Goal: Task Accomplishment & Management: Manage account settings

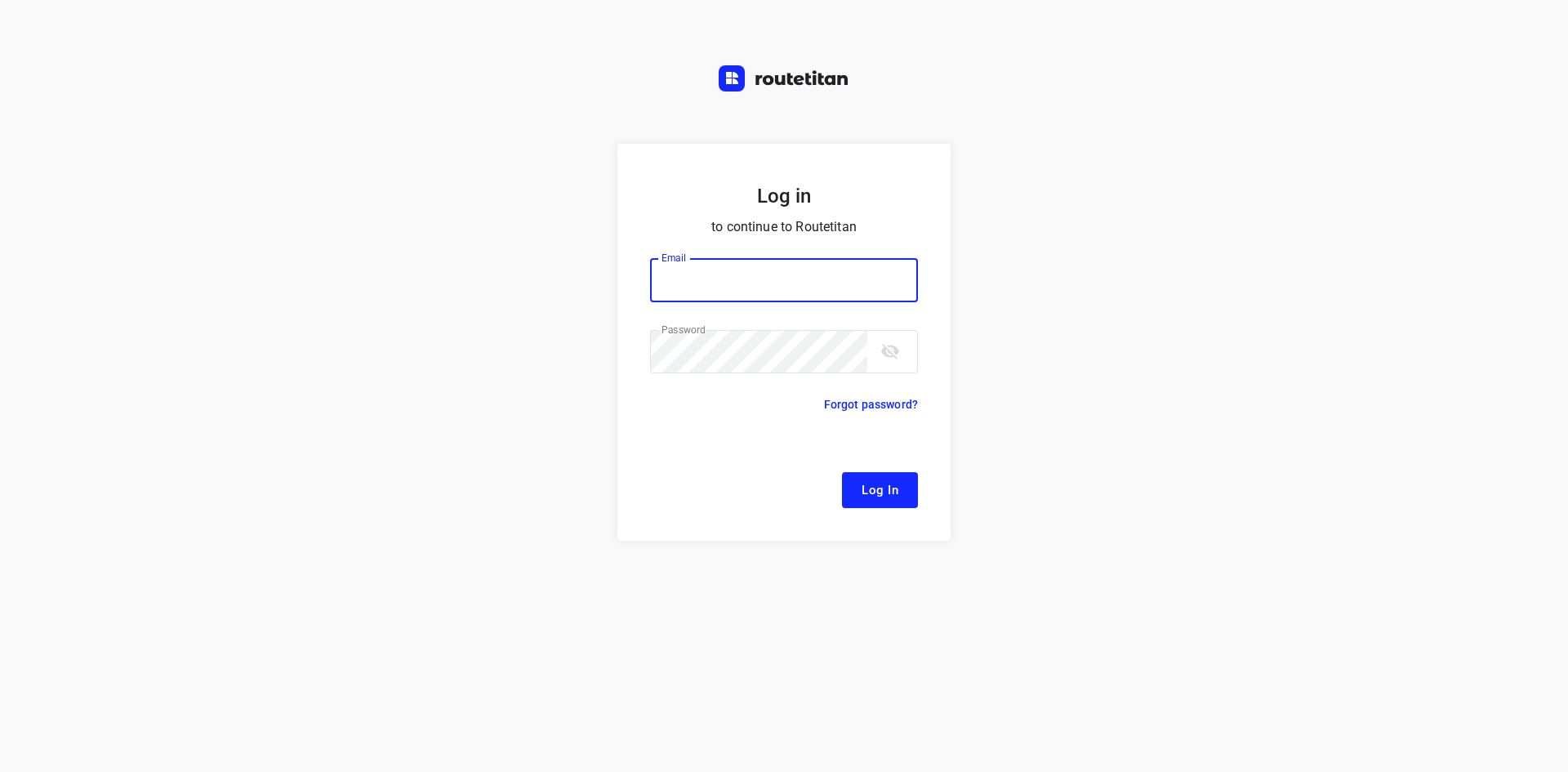
type input "[EMAIL_ADDRESS][DOMAIN_NAME]"
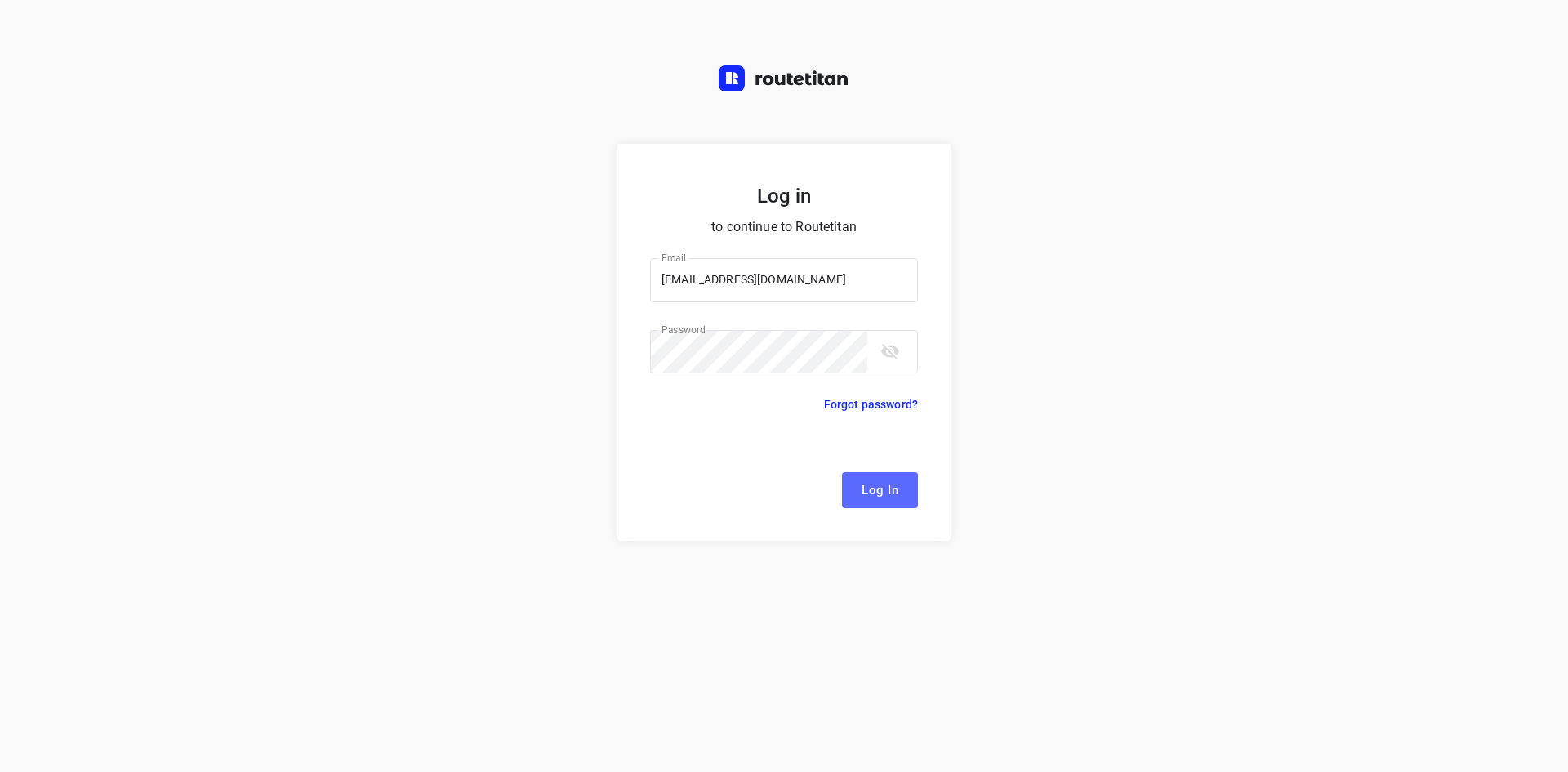
click at [875, 485] on span "Log In" at bounding box center [879, 490] width 37 height 21
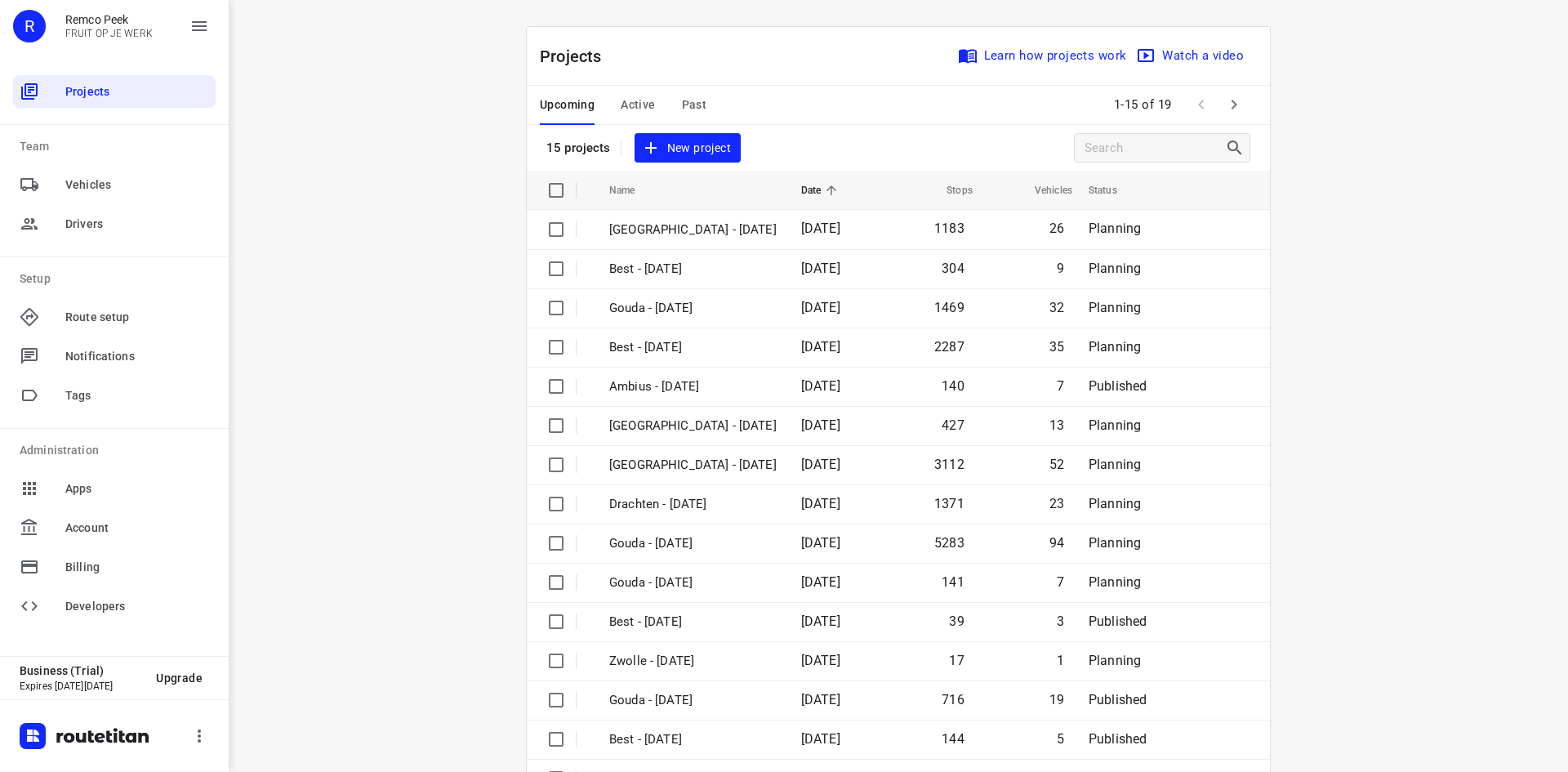
click at [630, 99] on span "Active" at bounding box center [638, 105] width 35 height 20
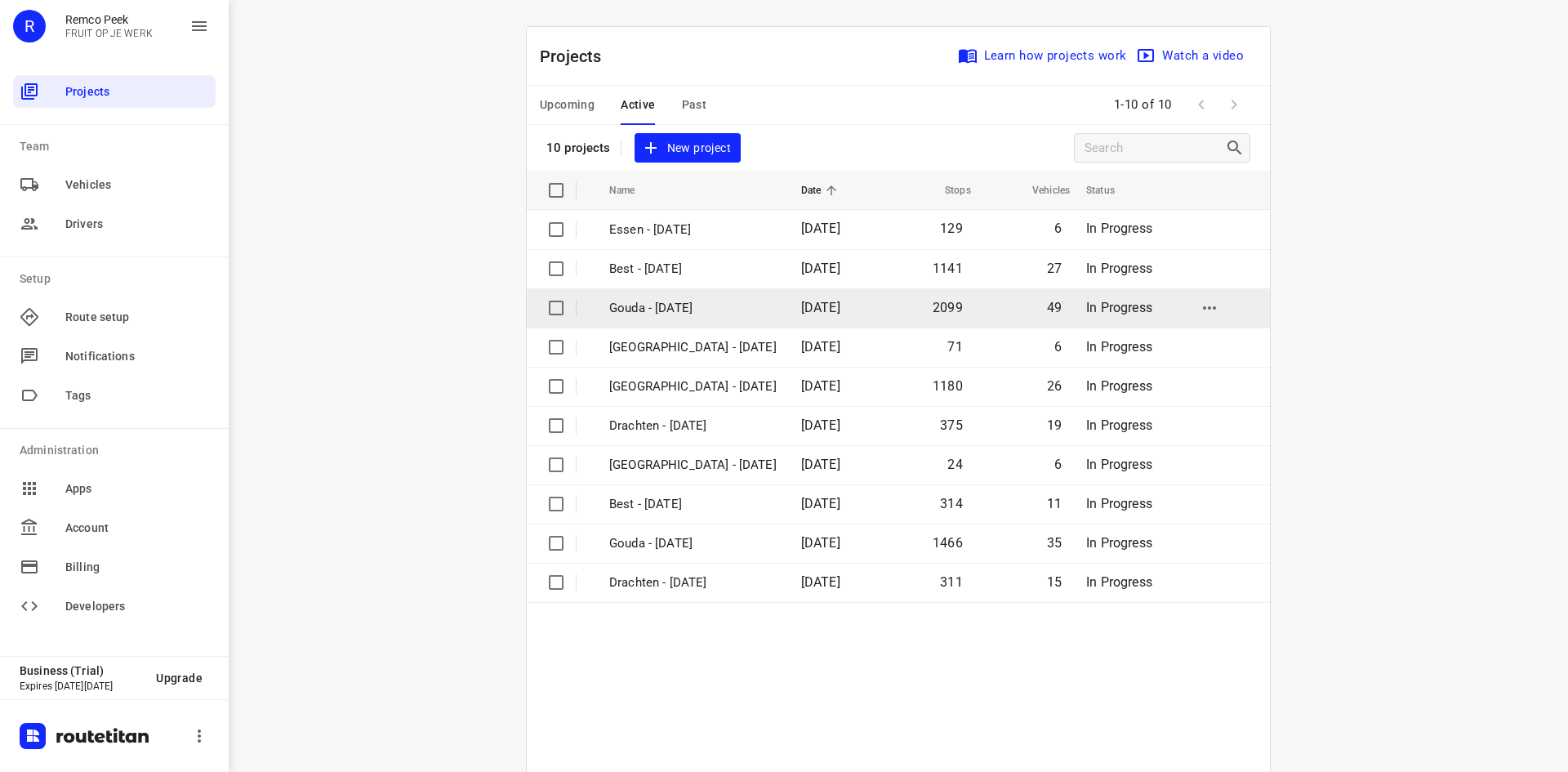
click at [667, 309] on p "Gouda - [DATE]" at bounding box center [692, 308] width 167 height 19
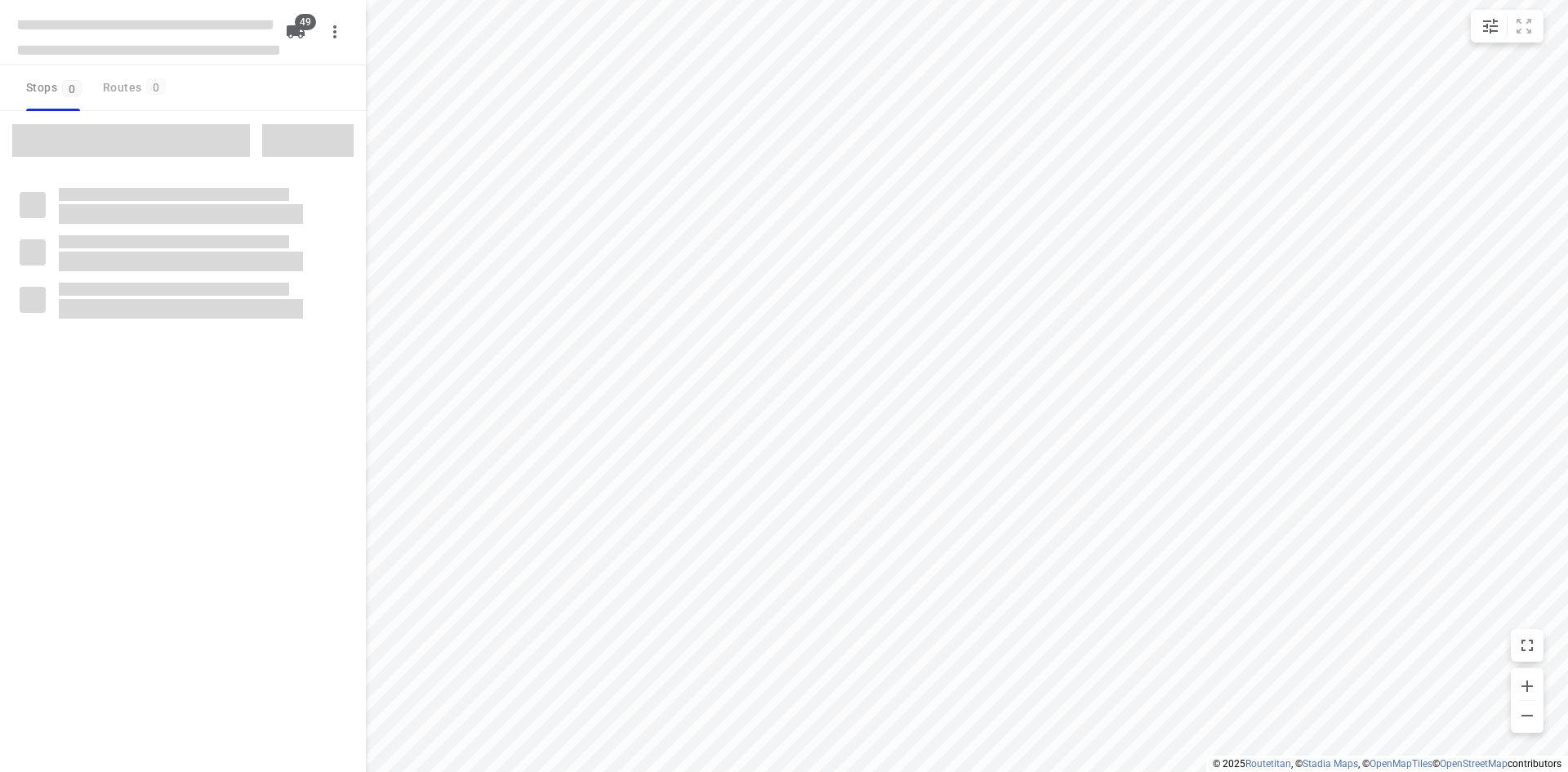
checkbox input "true"
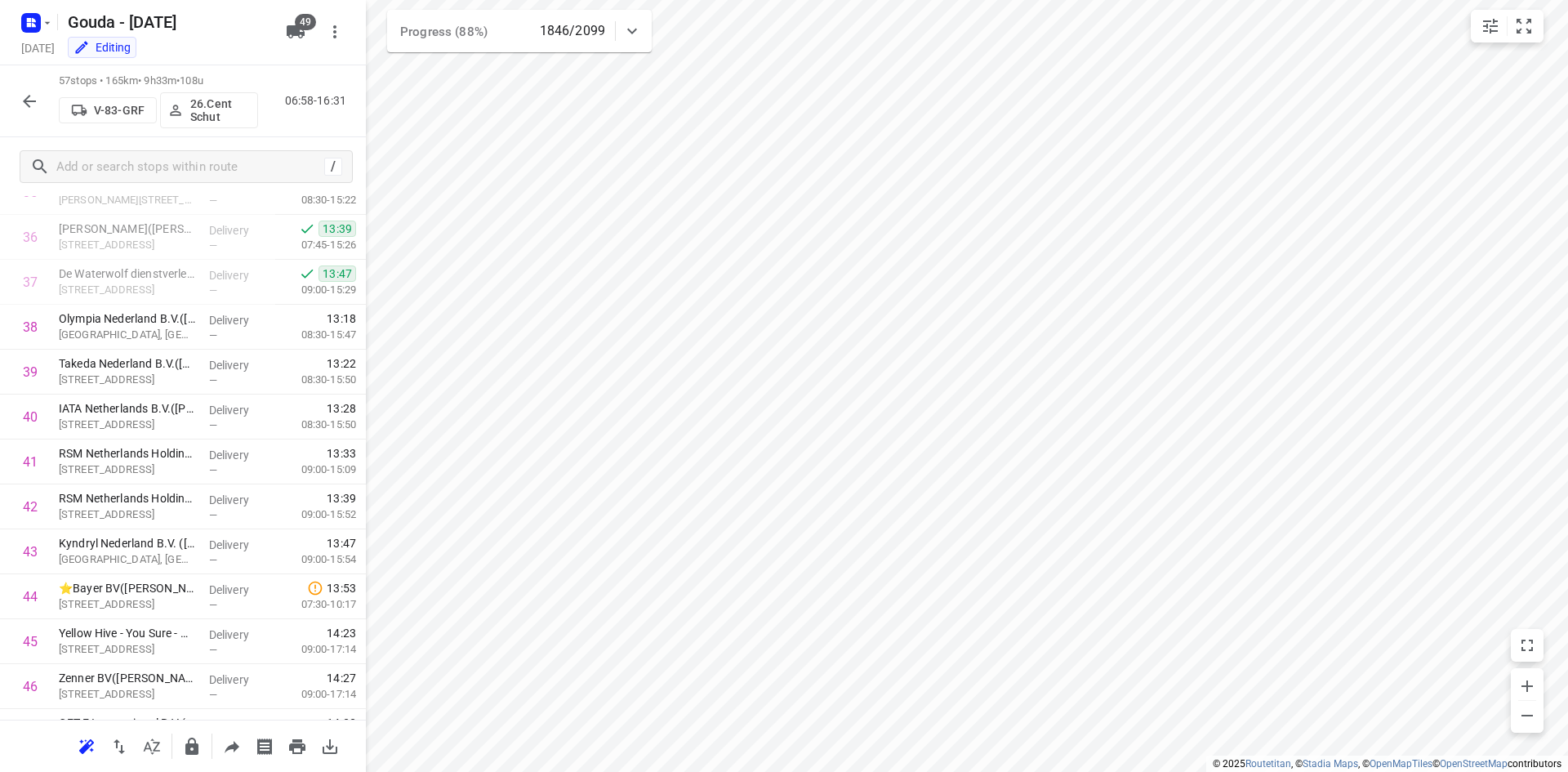
scroll to position [1648, 0]
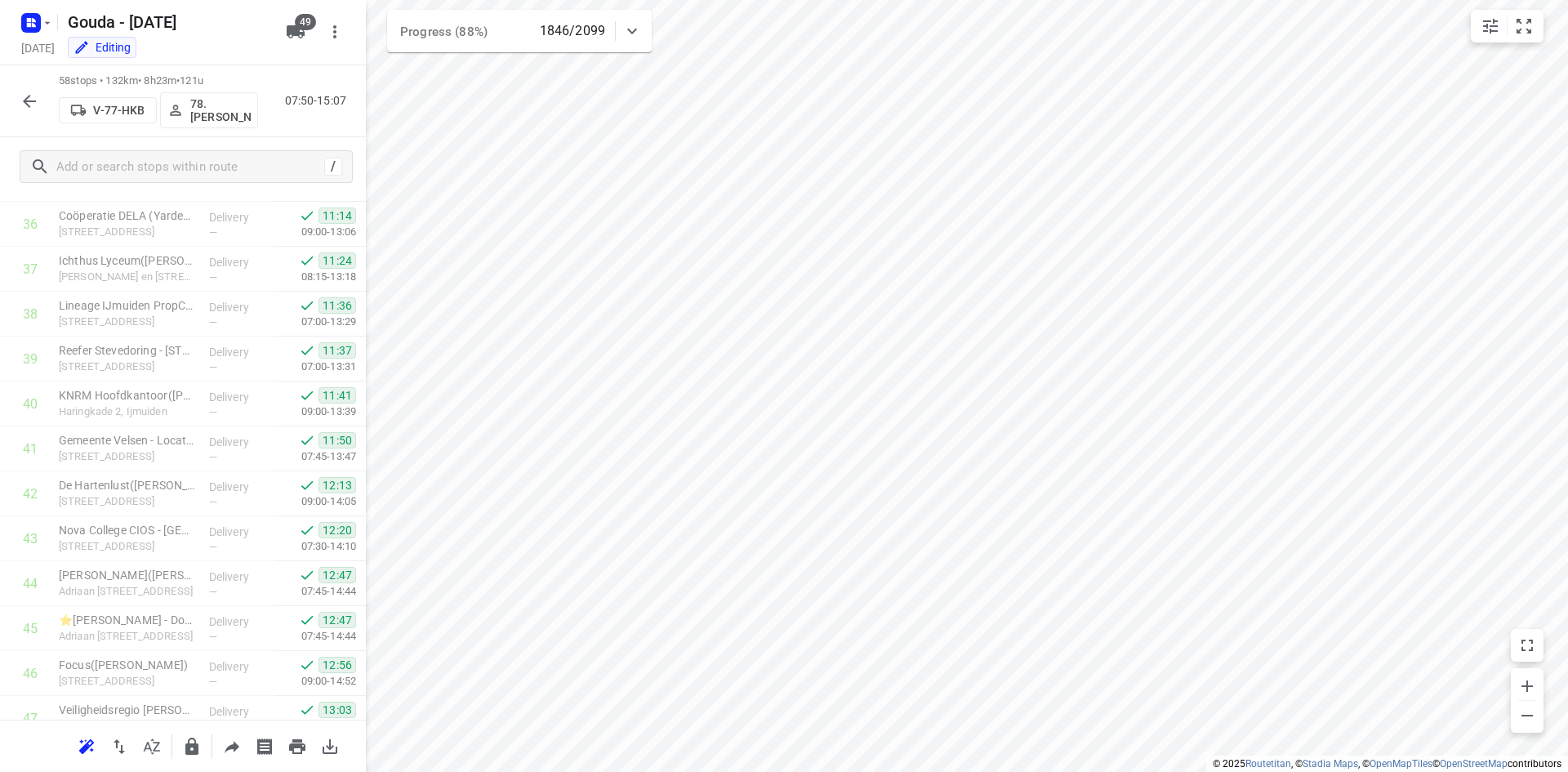
click at [363, 562] on div "i © 2025 Routetitan , © Stadia Maps , © OpenMapTiles © OpenStreetMap contributo…" at bounding box center [784, 386] width 1568 height 772
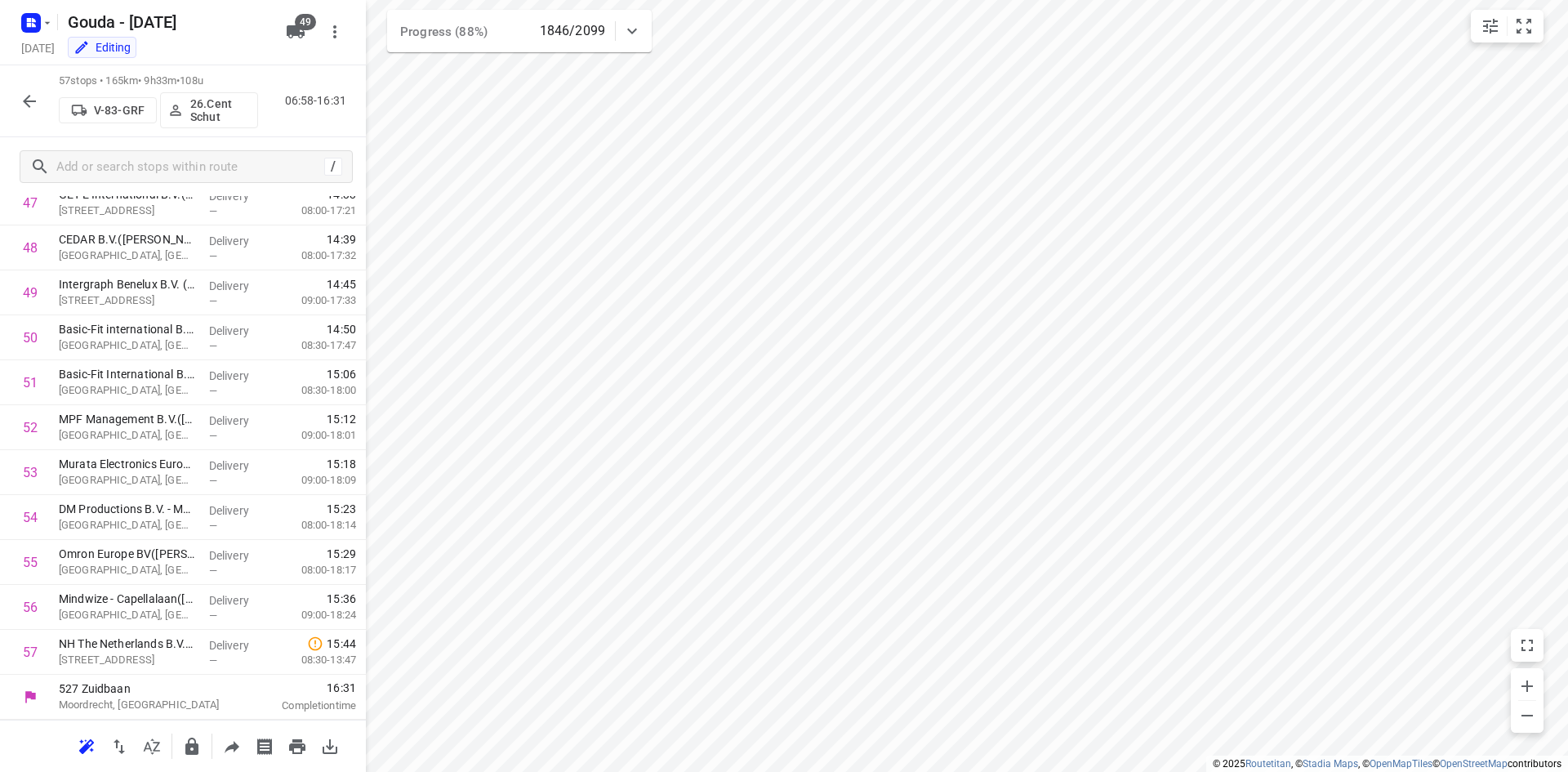
scroll to position [2164, 0]
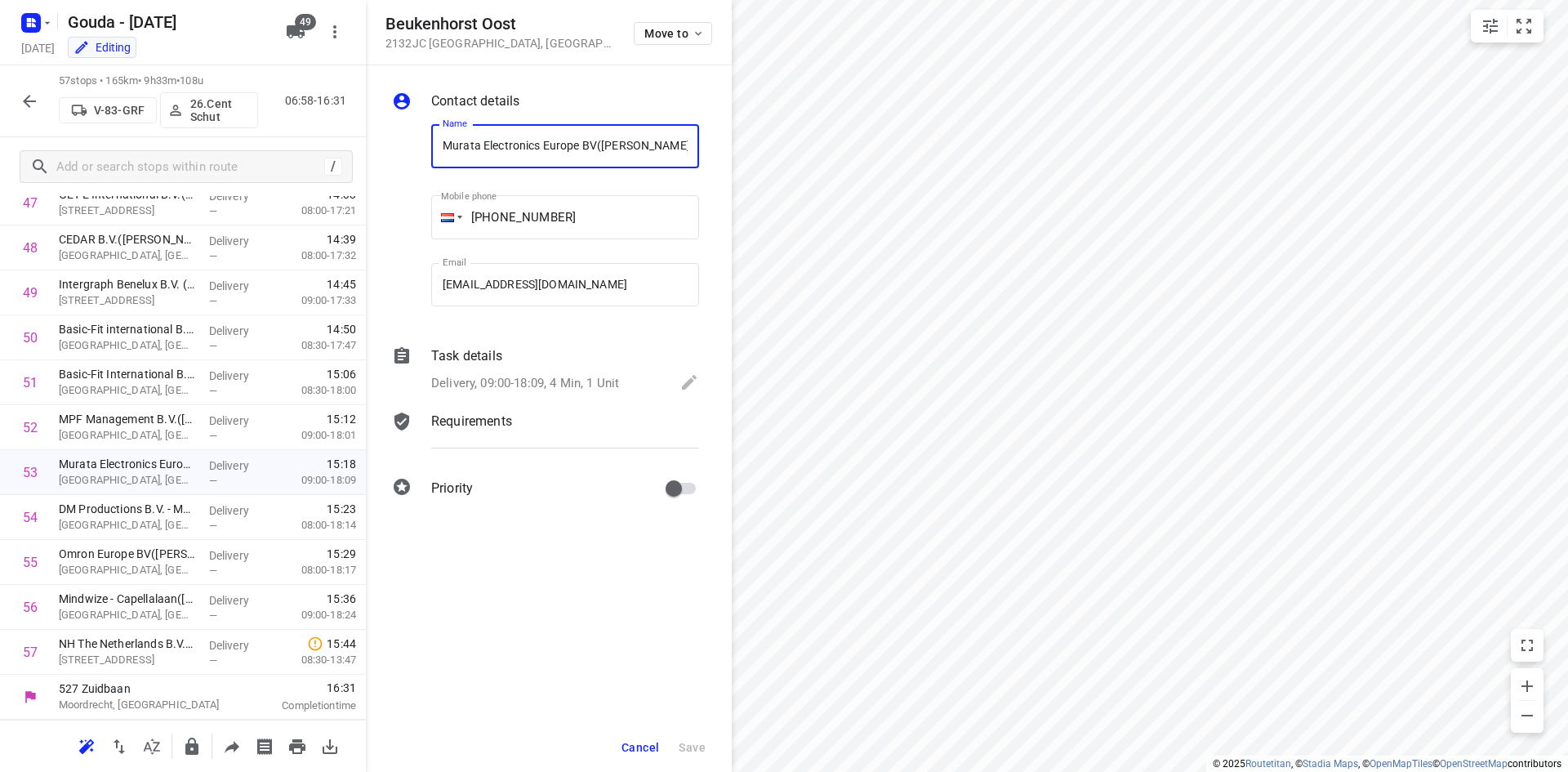
click at [648, 746] on span "Cancel" at bounding box center [639, 747] width 37 height 13
